Goal: Task Accomplishment & Management: Manage account settings

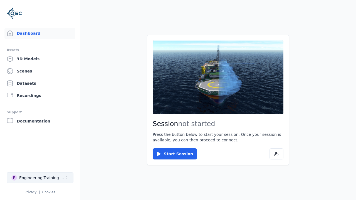
click at [63, 175] on div "Engineering-Training (SSO Staging)" at bounding box center [41, 178] width 45 height 6
click at [40, 178] on div "Engineering-Training (SSO Staging)" at bounding box center [41, 178] width 45 height 6
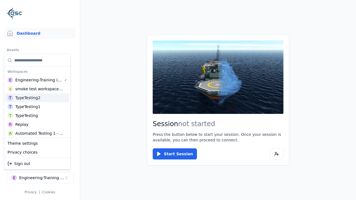
click at [43, 98] on div "T TypeTesting2" at bounding box center [37, 97] width 64 height 9
click at [37, 98] on div "TypeTesting2" at bounding box center [27, 98] width 25 height 6
click at [100, 126] on html "Support Dashboard Assets 3D Models Scenes Datasets Recordings Support Documenta…" at bounding box center [178, 100] width 356 height 200
click at [178, 100] on html "Support Dashboard Assets 3D Models Scenes Datasets Recordings Support Documenta…" at bounding box center [178, 100] width 356 height 200
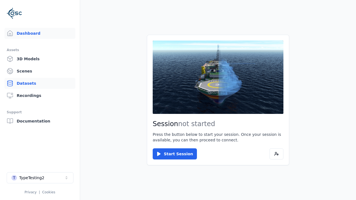
click at [23, 84] on link "Datasets" at bounding box center [39, 83] width 71 height 11
click at [40, 83] on link "Datasets" at bounding box center [39, 83] width 71 height 11
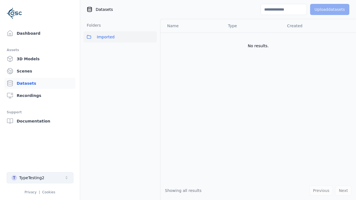
click at [53, 180] on button "T TypeTesting2" at bounding box center [40, 177] width 67 height 11
click at [40, 178] on div "TypeTesting2" at bounding box center [31, 178] width 25 height 6
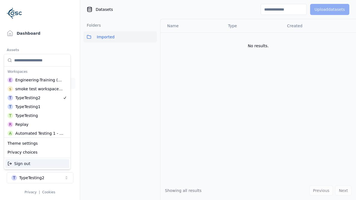
click at [46, 180] on html "Support Dashboard Assets 3D Models Scenes Datasets Recordings Support Documenta…" at bounding box center [178, 100] width 356 height 200
click at [178, 100] on html "Support Dashboard Assets 3D Models Scenes Datasets Recordings Support Documenta…" at bounding box center [178, 100] width 356 height 200
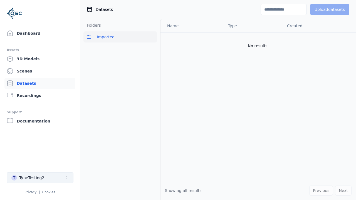
click at [29, 175] on button "T TypeTesting2" at bounding box center [40, 177] width 67 height 11
click at [40, 178] on div "TypeTesting2" at bounding box center [31, 178] width 25 height 6
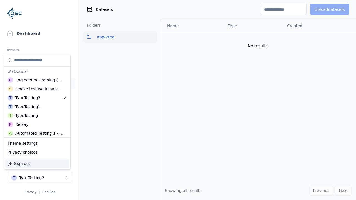
click at [16, 165] on div "Sign out" at bounding box center [37, 163] width 64 height 9
click at [37, 164] on div "Sign out" at bounding box center [37, 163] width 64 height 9
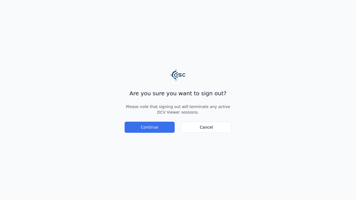
click at [148, 123] on button "Continue" at bounding box center [150, 127] width 50 height 11
click at [150, 127] on button "Continue" at bounding box center [150, 127] width 50 height 11
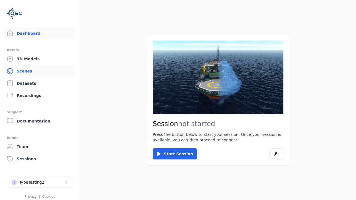
click at [31, 70] on link "Scenes" at bounding box center [39, 71] width 71 height 11
click at [40, 71] on link "Scenes" at bounding box center [39, 71] width 71 height 11
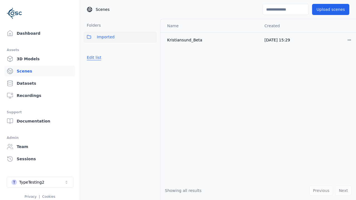
click at [96, 58] on button "Edit list" at bounding box center [93, 58] width 21 height 10
click at [93, 58] on button "Edit list" at bounding box center [93, 58] width 21 height 10
click at [96, 76] on button "Done editing" at bounding box center [99, 78] width 32 height 10
click at [98, 78] on button "Done editing" at bounding box center [99, 78] width 32 height 10
click at [99, 57] on button "Edit list" at bounding box center [93, 58] width 21 height 10
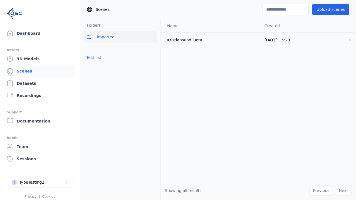
click at [93, 58] on button "Edit list" at bounding box center [93, 58] width 21 height 10
click at [100, 78] on button "Done editing" at bounding box center [99, 78] width 32 height 10
click at [98, 78] on button "Done editing" at bounding box center [99, 78] width 32 height 10
